Goal: Transaction & Acquisition: Purchase product/service

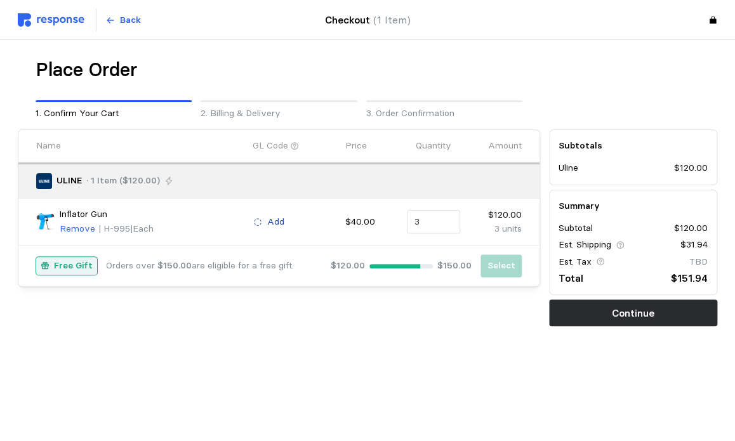
click at [272, 216] on p "Add" at bounding box center [275, 222] width 17 height 14
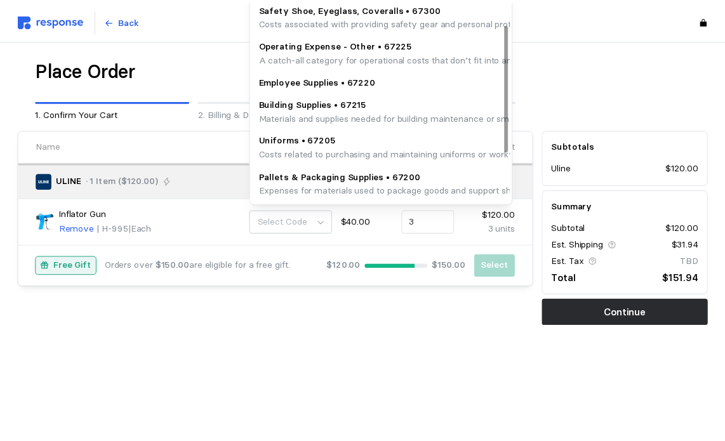
scroll to position [71, 0]
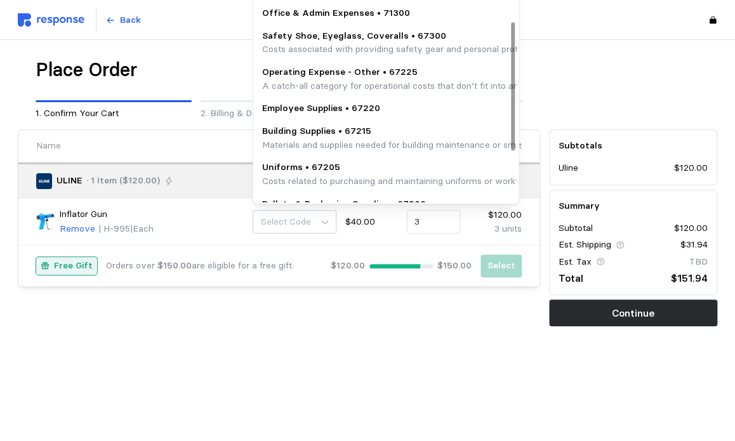
click at [319, 86] on p "A catch-all category for operational costs that don’t fit into any predefined s…" at bounding box center [455, 86] width 386 height 14
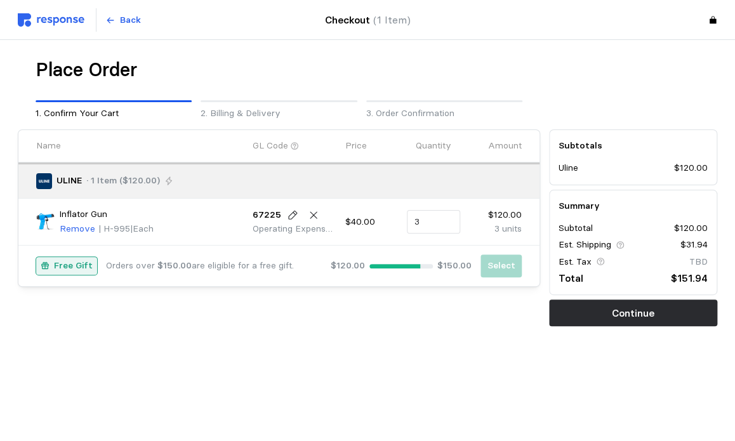
click at [74, 266] on p "Free Gift" at bounding box center [73, 266] width 39 height 14
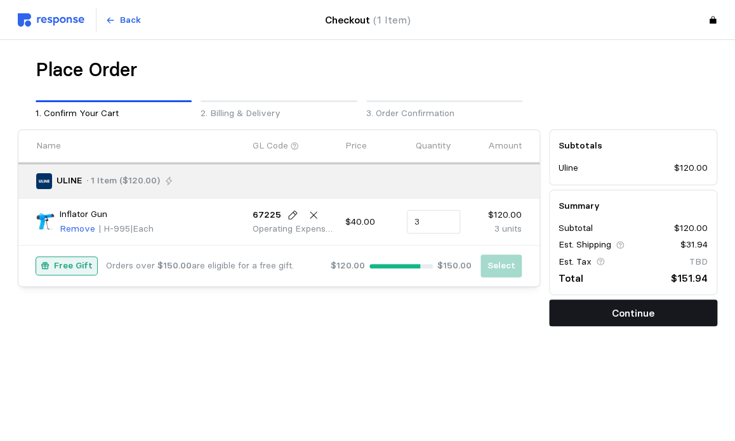
click at [604, 317] on button "Continue" at bounding box center [633, 313] width 168 height 27
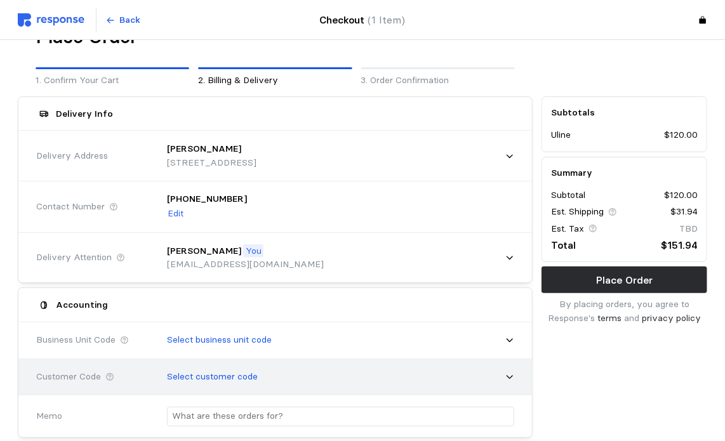
scroll to position [63, 0]
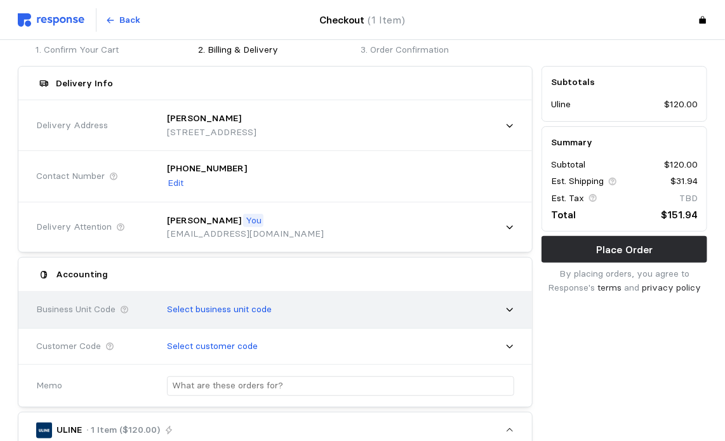
click at [507, 307] on icon at bounding box center [509, 309] width 9 height 9
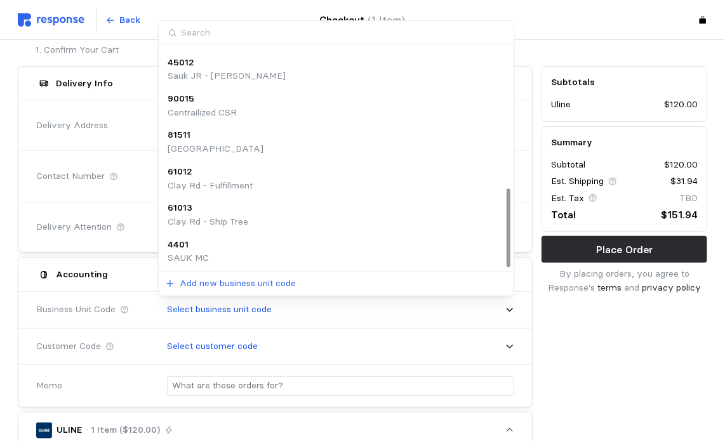
scroll to position [397, 0]
click at [269, 247] on div "4401 SAUK MC" at bounding box center [337, 250] width 338 height 27
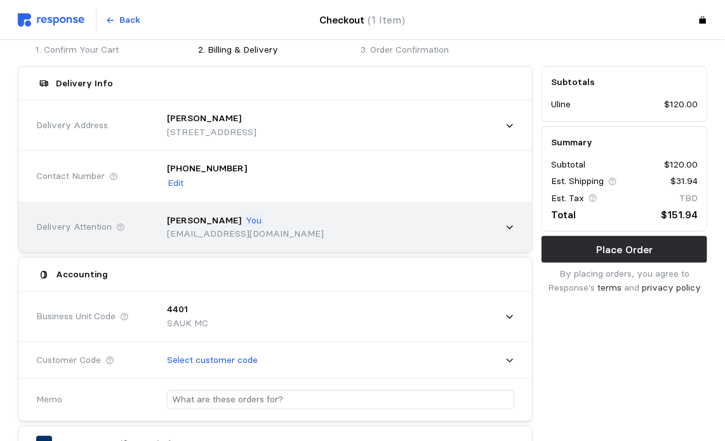
click at [508, 230] on icon at bounding box center [509, 227] width 9 height 9
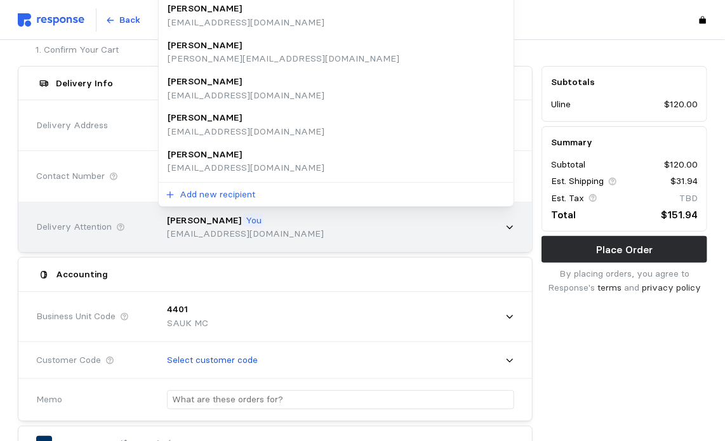
scroll to position [0, 0]
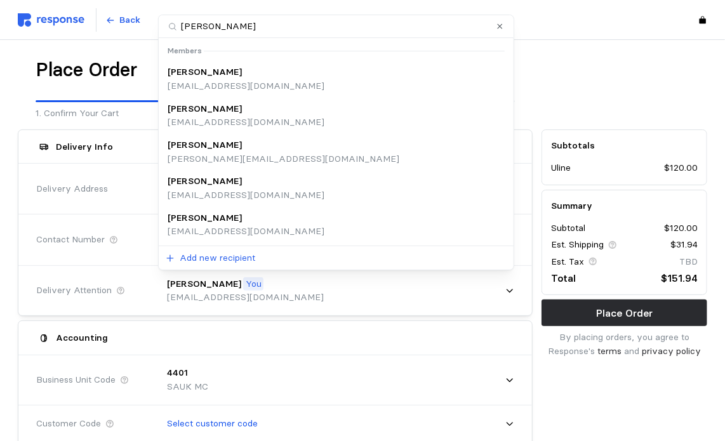
type input "[PERSON_NAME]"
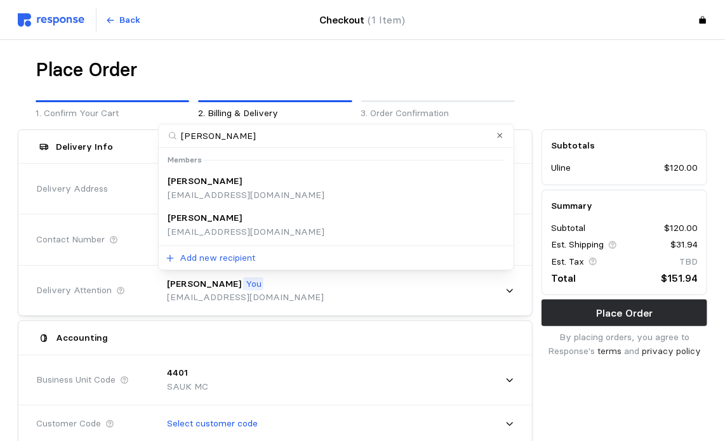
click at [394, 213] on div "[PERSON_NAME] [EMAIL_ADDRESS][DOMAIN_NAME]" at bounding box center [337, 224] width 338 height 27
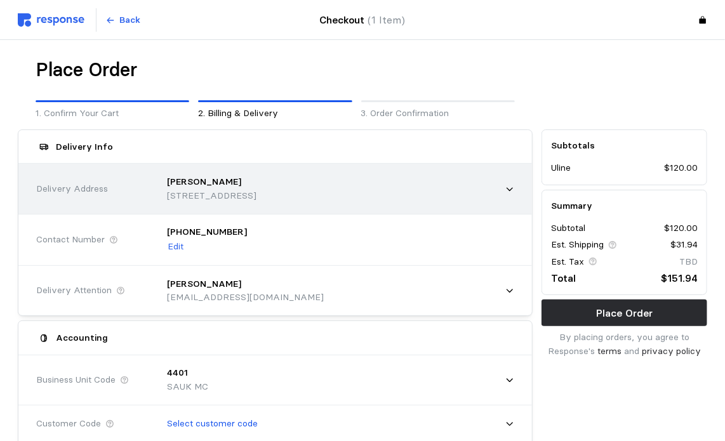
click at [517, 189] on div "[PERSON_NAME] [STREET_ADDRESS]" at bounding box center [336, 189] width 365 height 54
click at [512, 189] on icon at bounding box center [509, 189] width 9 height 9
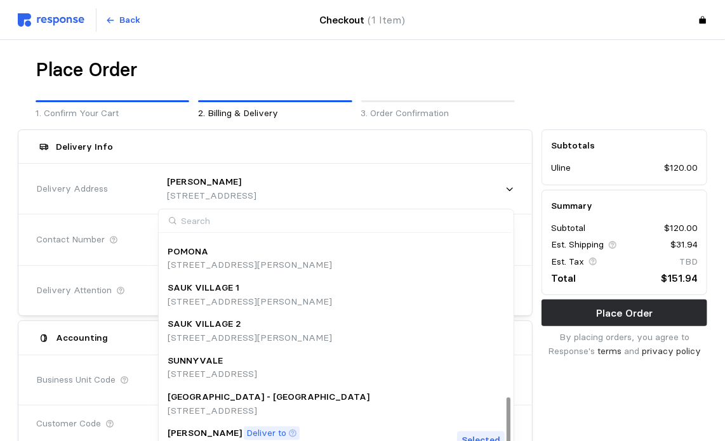
scroll to position [615, 0]
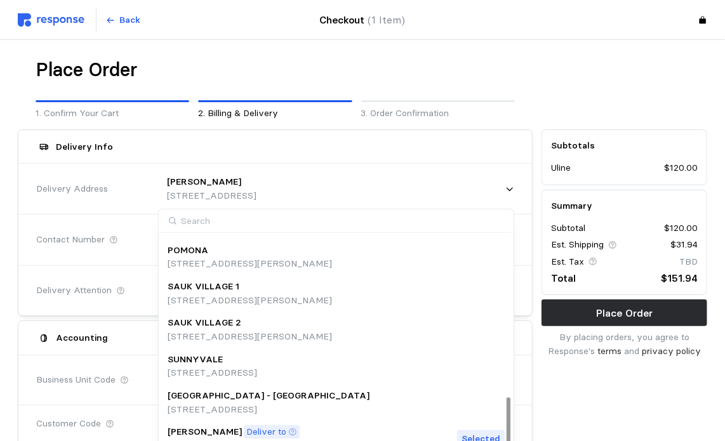
click at [332, 331] on p "[STREET_ADDRESS][PERSON_NAME]" at bounding box center [250, 337] width 164 height 14
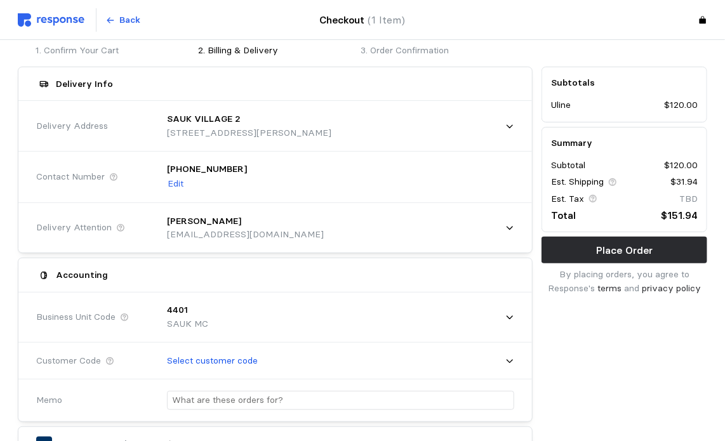
scroll to position [63, 0]
click at [405, 177] on div "[PHONE_NUMBER] Edit" at bounding box center [336, 176] width 356 height 46
click at [168, 182] on p "Edit" at bounding box center [176, 183] width 16 height 14
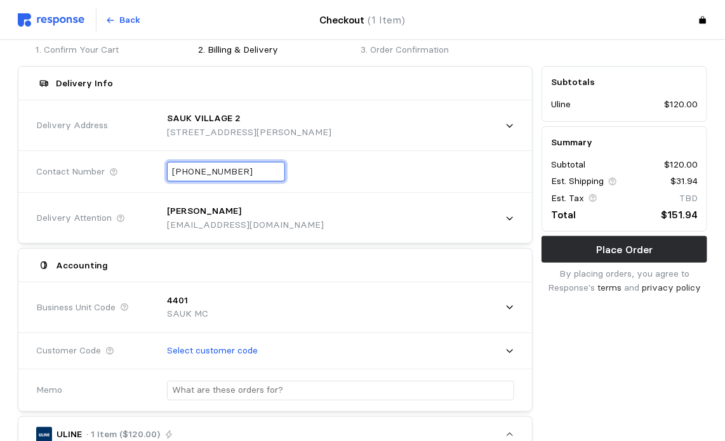
click at [204, 176] on input "[PHONE_NUMBER]" at bounding box center [226, 171] width 108 height 18
drag, startPoint x: 249, startPoint y: 172, endPoint x: 164, endPoint y: 173, distance: 84.4
click at [164, 173] on div "[PHONE_NUMBER]" at bounding box center [336, 171] width 356 height 37
type input "+2 ( ) -"
type input "[PHONE_NUMBER]"
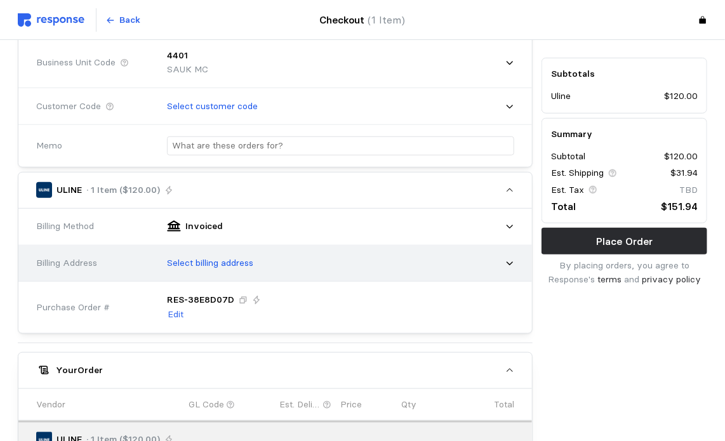
scroll to position [327, 0]
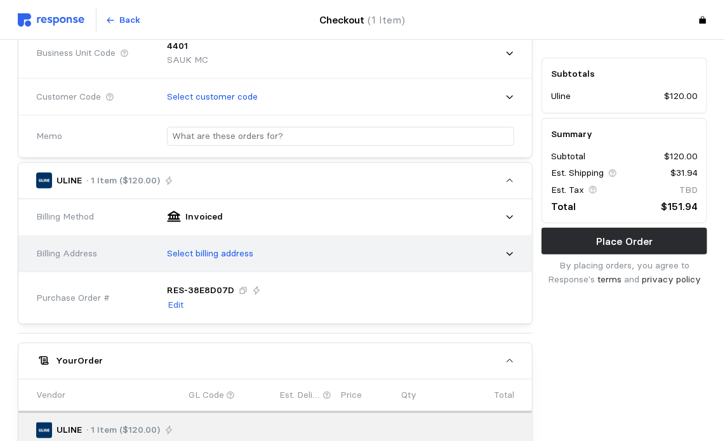
click at [515, 253] on div "Select billing address" at bounding box center [336, 254] width 365 height 41
click at [510, 249] on icon at bounding box center [509, 253] width 9 height 9
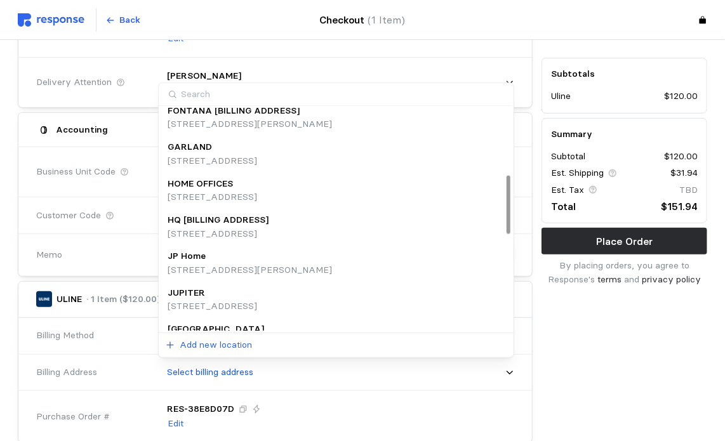
scroll to position [234, 0]
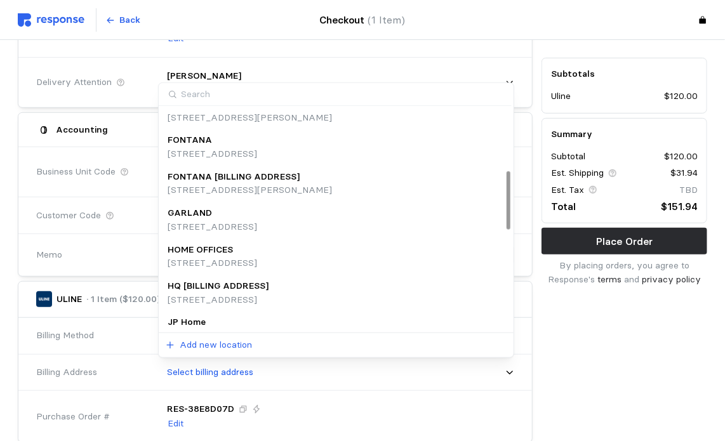
click at [268, 286] on div "HQ [BILLING ADDRESS]" at bounding box center [218, 286] width 101 height 14
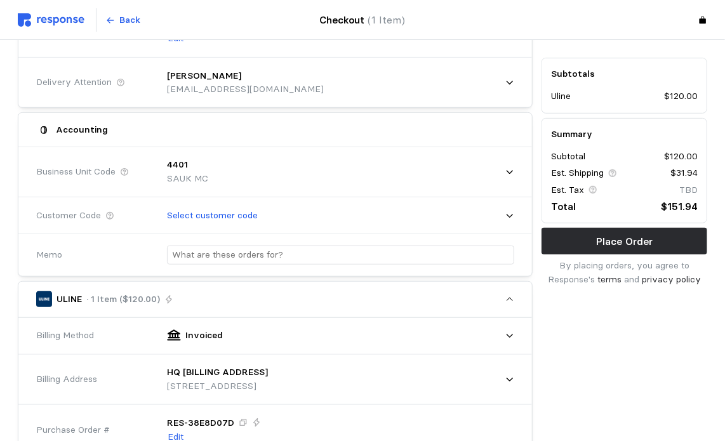
click at [621, 305] on div "Subtotals Uline $120.00 Summary Subtotal $120.00 Est. Shipping $31.94 Est. Tax …" at bounding box center [624, 339] width 175 height 845
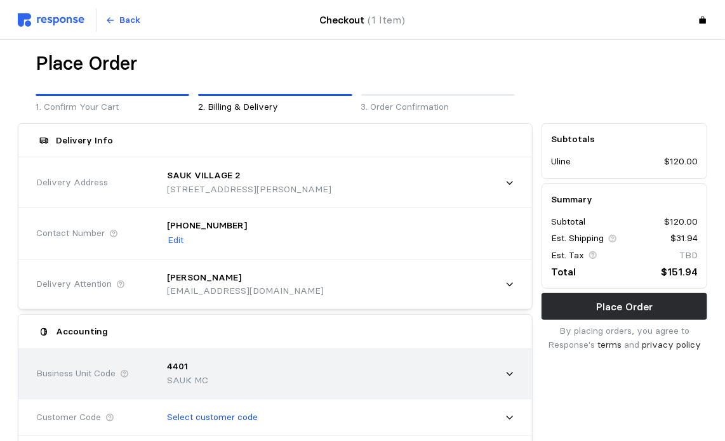
scroll to position [0, 0]
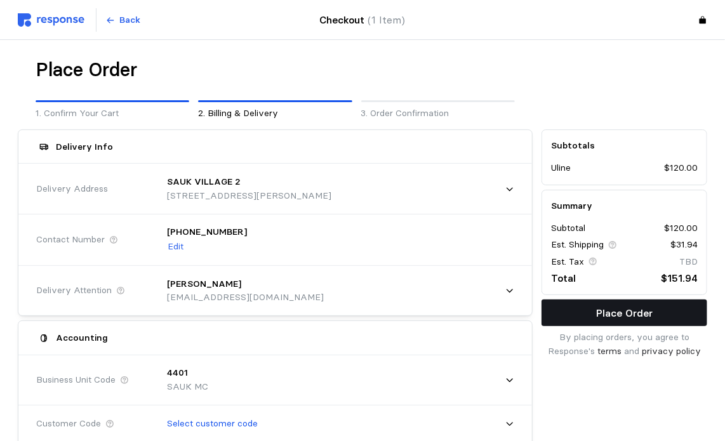
click at [658, 312] on button "Place Order" at bounding box center [624, 313] width 166 height 27
